Goal: Book appointment/travel/reservation

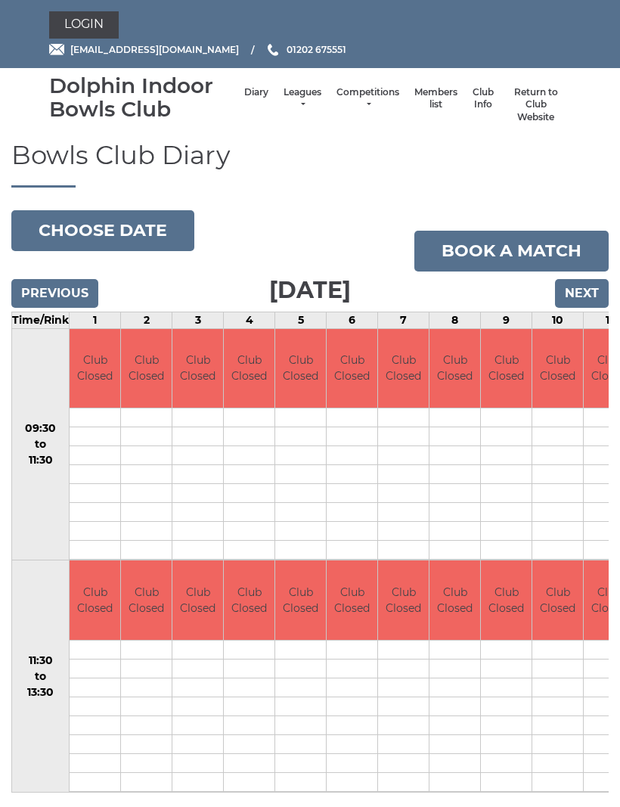
click at [607, 487] on td at bounding box center [609, 493] width 51 height 19
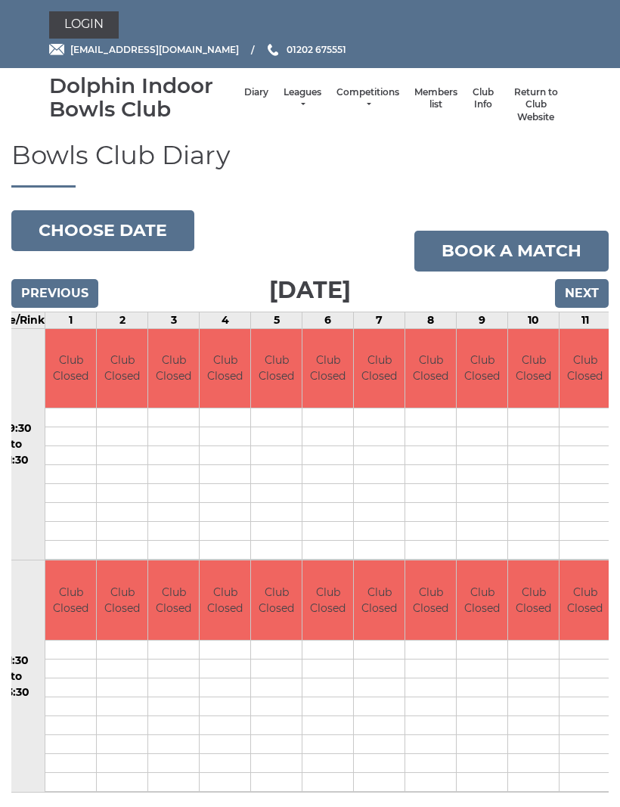
scroll to position [0, 23]
click at [584, 296] on input "Next" at bounding box center [582, 293] width 54 height 29
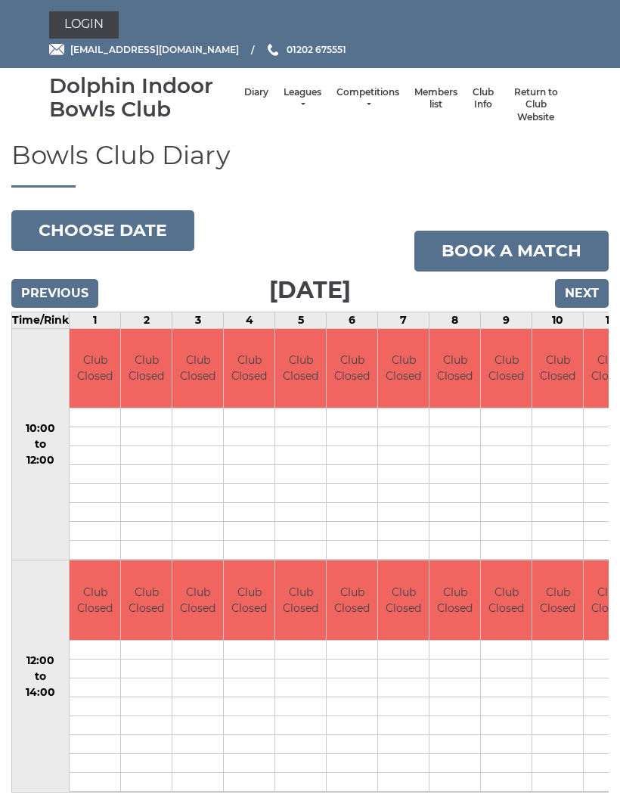
click at [590, 299] on input "Next" at bounding box center [582, 293] width 54 height 29
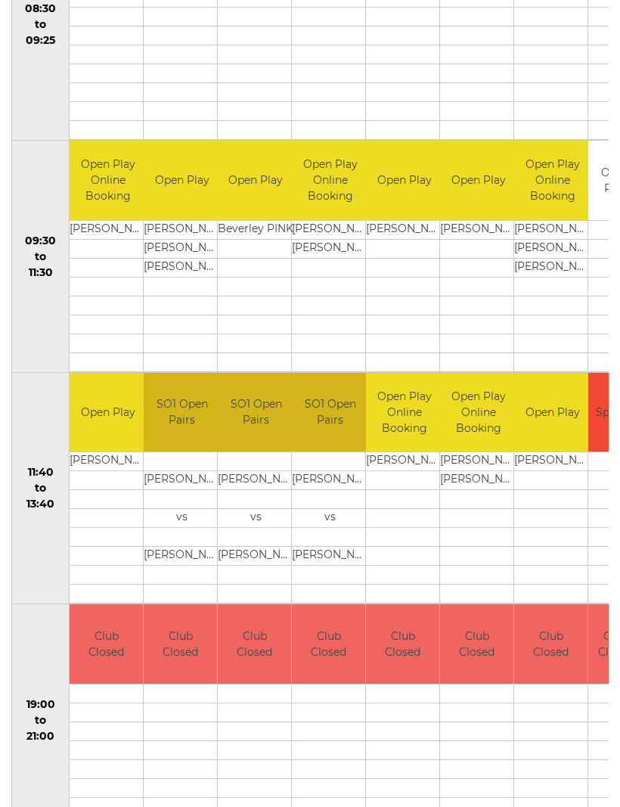
scroll to position [420, 0]
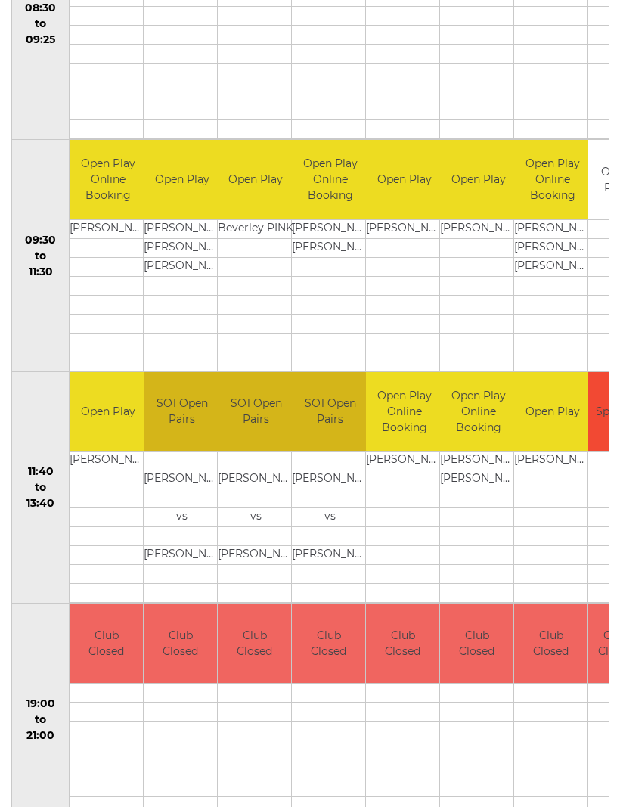
click at [575, 492] on td at bounding box center [552, 499] width 76 height 19
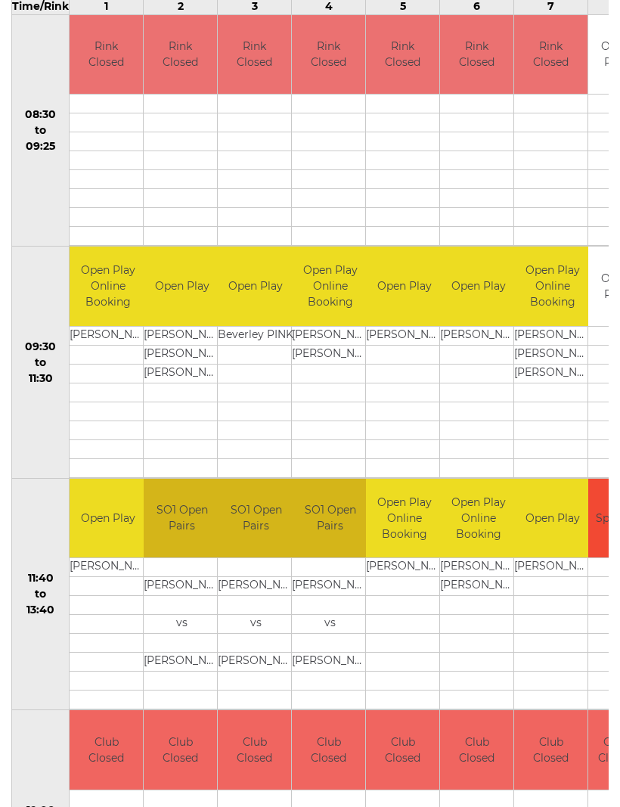
scroll to position [0, 0]
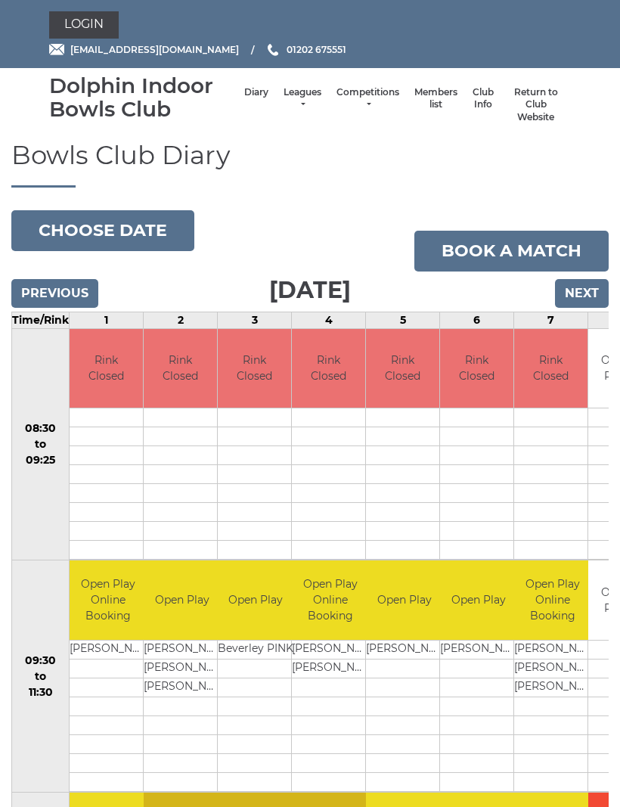
click at [588, 282] on input "Next" at bounding box center [582, 293] width 54 height 29
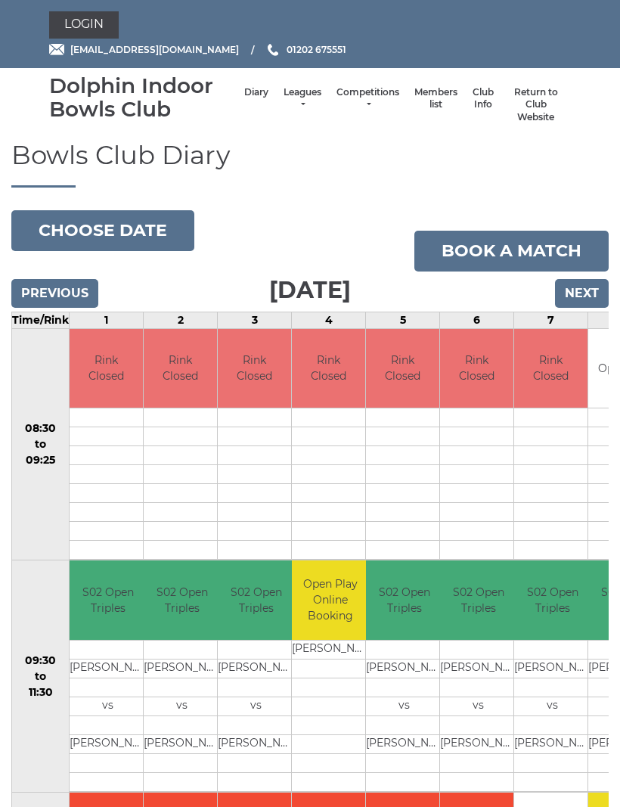
click at [591, 298] on input "Next" at bounding box center [582, 293] width 54 height 29
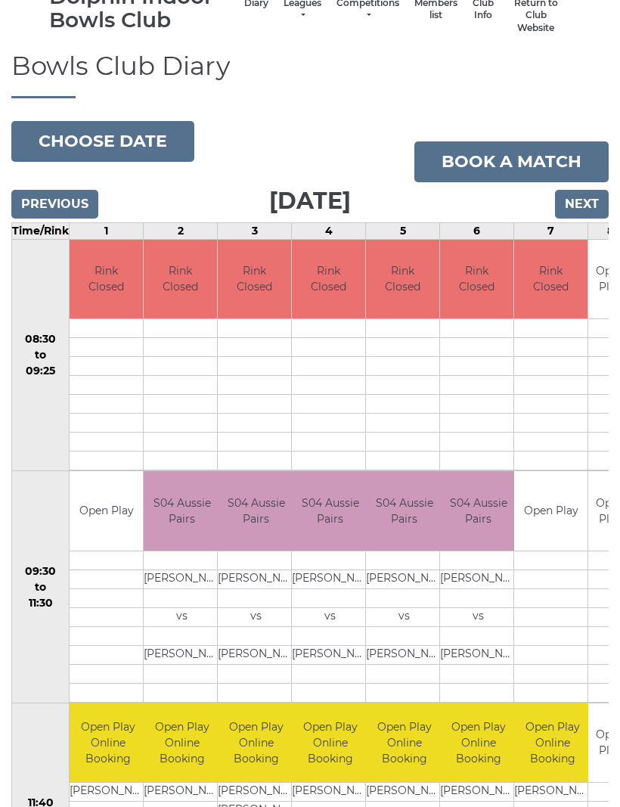
scroll to position [54, 0]
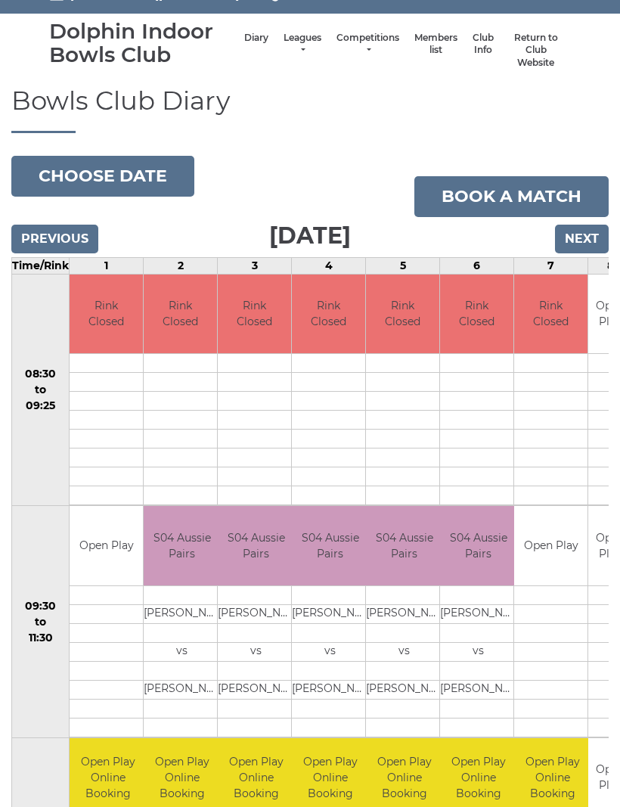
click at [82, 234] on input "Previous" at bounding box center [54, 239] width 87 height 29
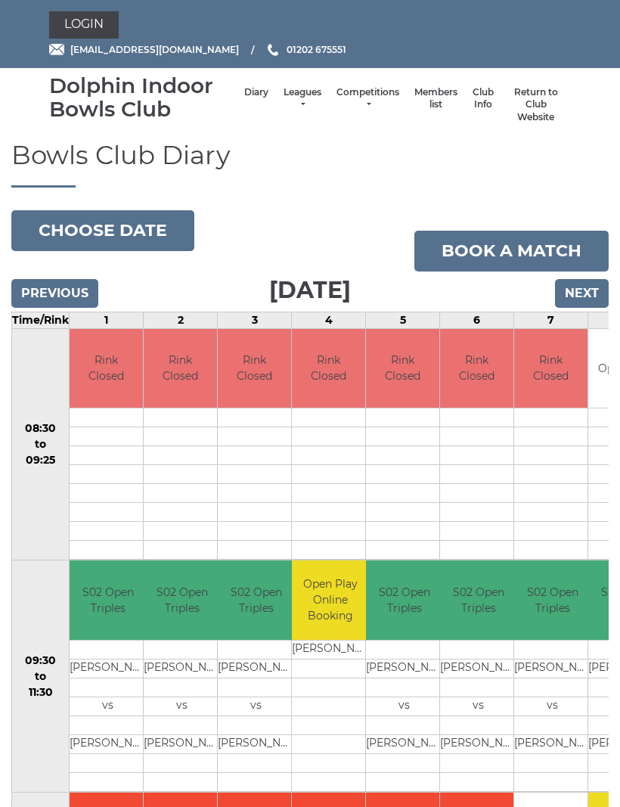
click at [69, 279] on input "Previous" at bounding box center [54, 293] width 87 height 29
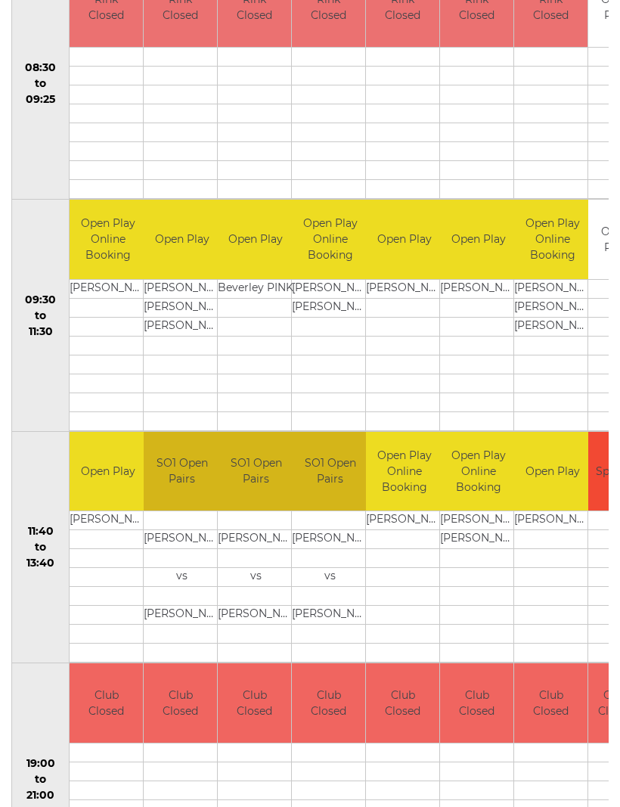
scroll to position [362, 0]
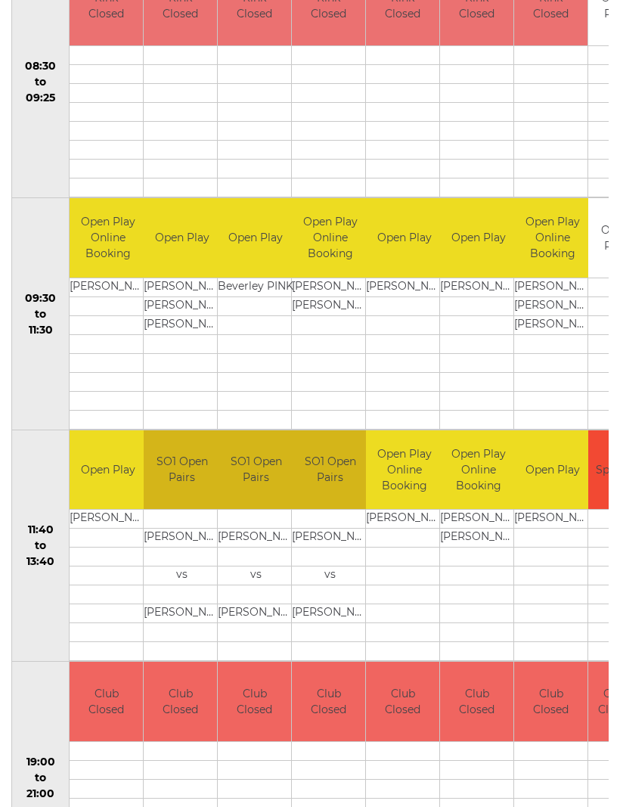
click at [505, 476] on td "Open Play Online Booking" at bounding box center [478, 470] width 76 height 79
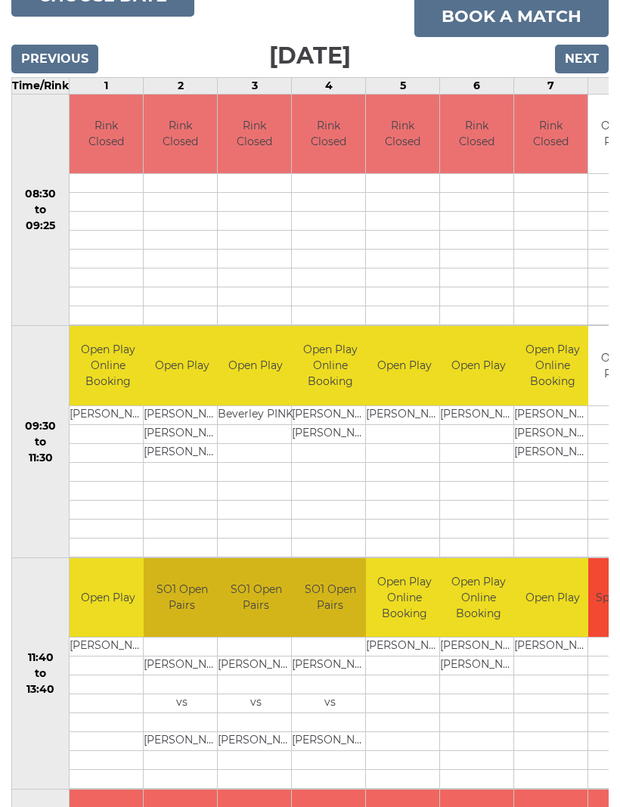
scroll to position [0, 0]
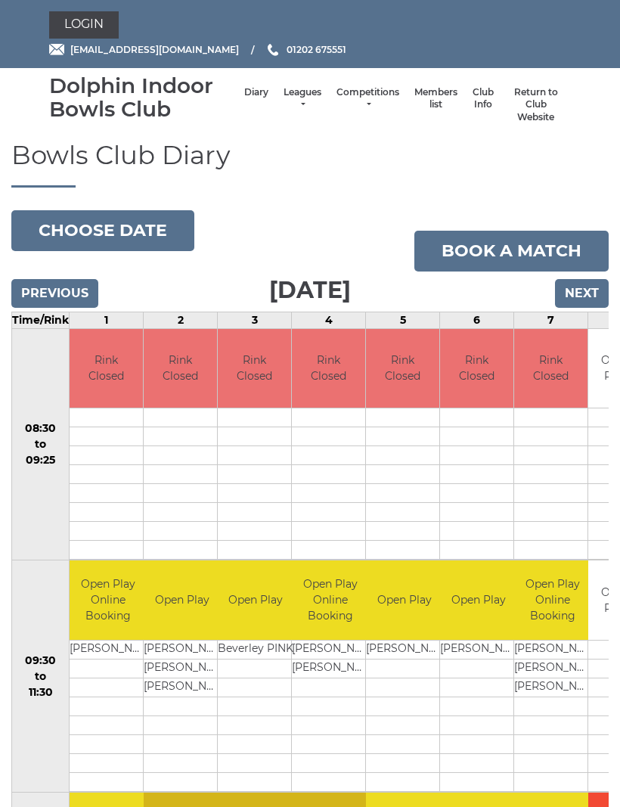
click at [594, 293] on input "Next" at bounding box center [582, 293] width 54 height 29
click at [592, 288] on input "Next" at bounding box center [582, 293] width 54 height 29
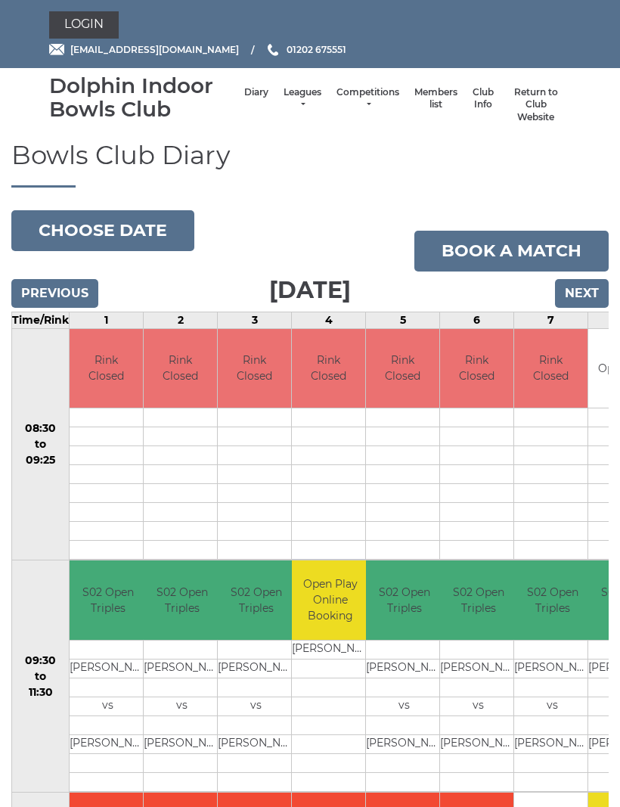
click at [587, 299] on input "Next" at bounding box center [582, 293] width 54 height 29
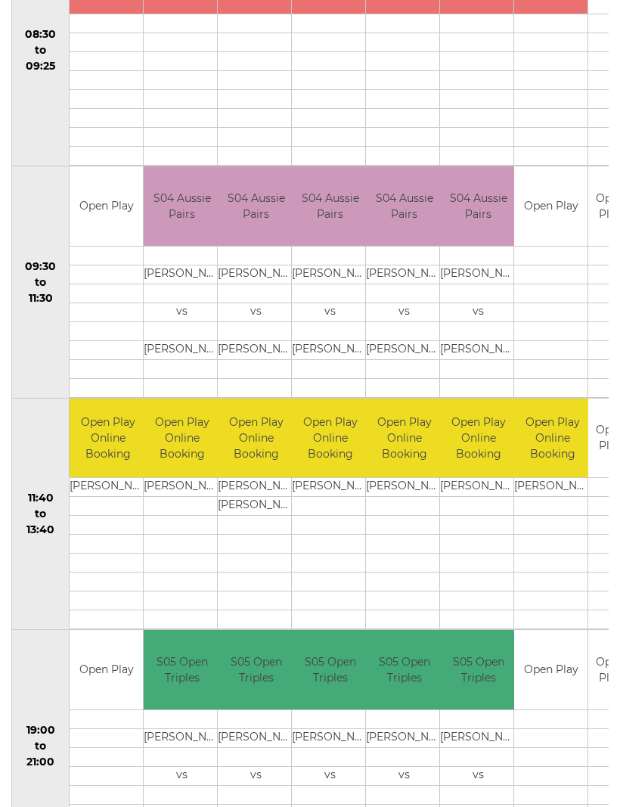
scroll to position [215, 0]
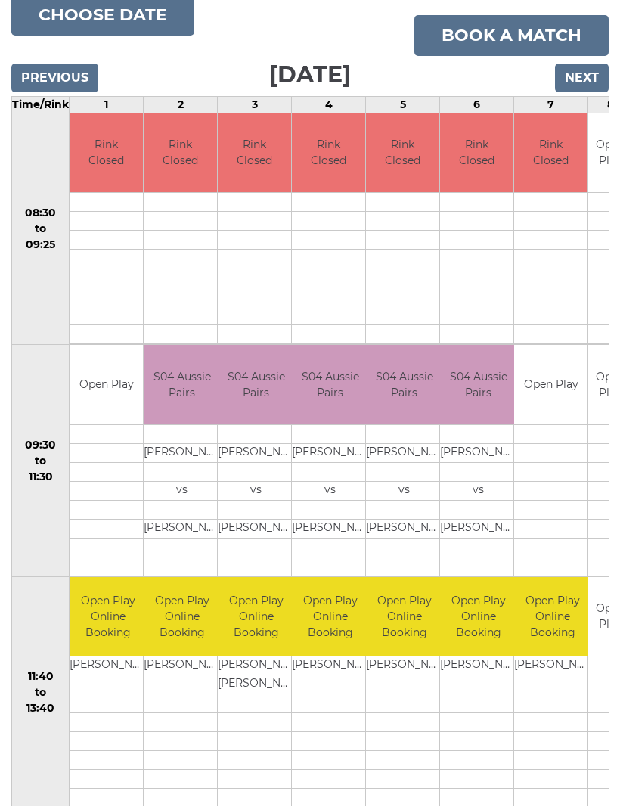
click at [592, 85] on input "Next" at bounding box center [582, 78] width 54 height 29
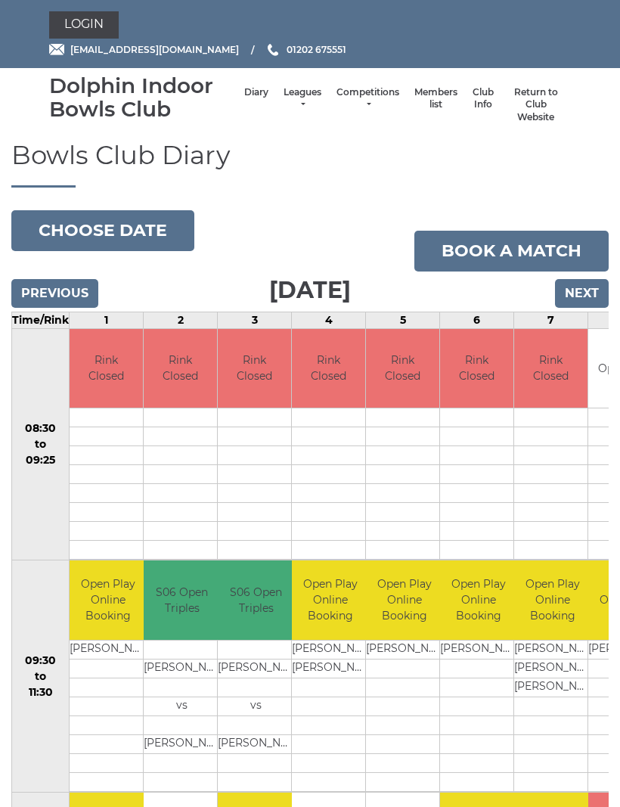
click at [587, 289] on input "Next" at bounding box center [582, 293] width 54 height 29
